Goal: Learn about a topic

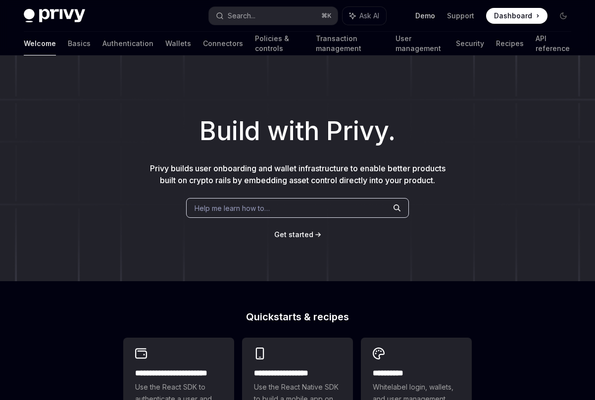
click at [435, 14] on link "Demo" at bounding box center [425, 16] width 20 height 10
click at [426, 41] on link "User management" at bounding box center [419, 44] width 48 height 24
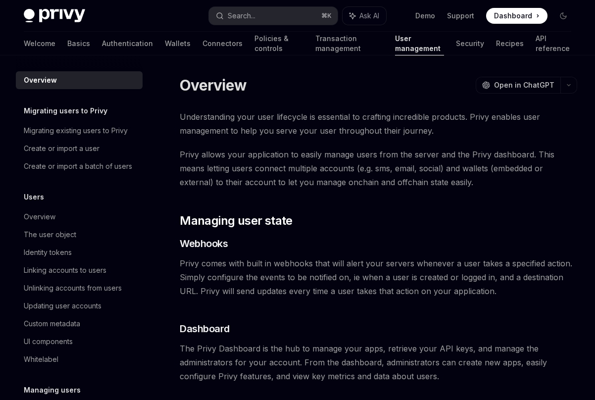
click at [55, 12] on img at bounding box center [54, 16] width 61 height 14
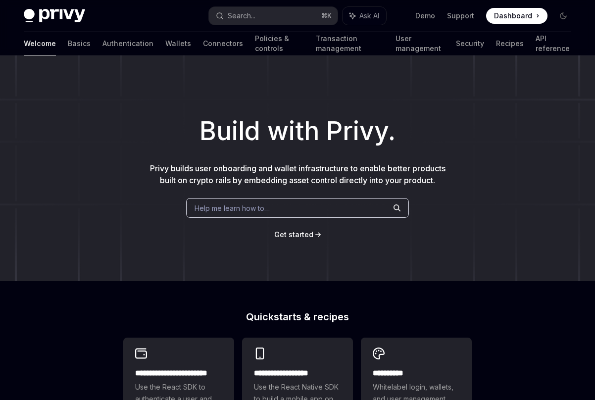
click at [55, 12] on img at bounding box center [54, 16] width 61 height 14
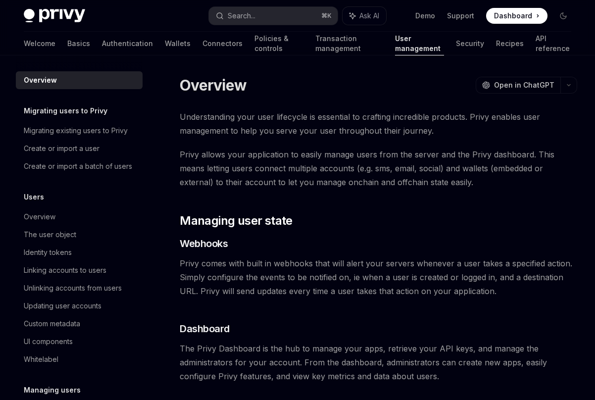
type textarea "*"
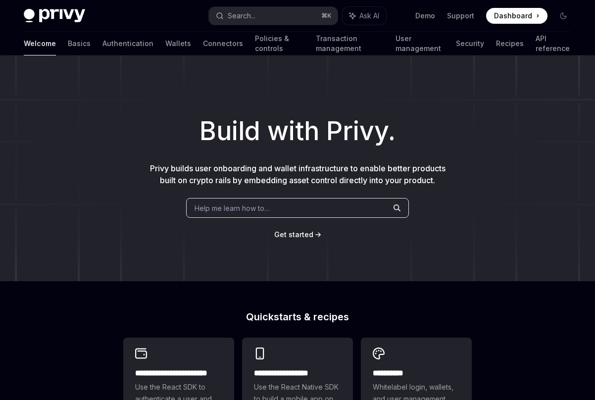
click at [466, 57] on div "Build with Privy. Privy builds user onboarding and wallet infrastructure to ena…" at bounding box center [297, 168] width 595 height 226
